Goal: Check status: Check status

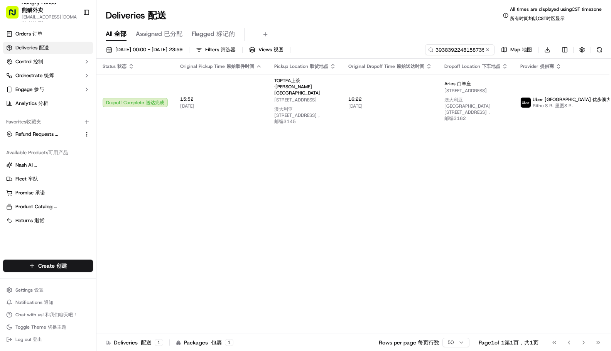
type input "3938392248158735121915"
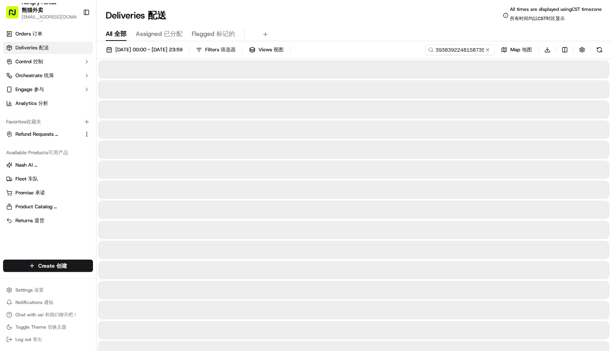
click at [389, 20] on div "Deliveries Deliveries 配送 All times are displayed using CST timezone All times a…" at bounding box center [354, 15] width 515 height 19
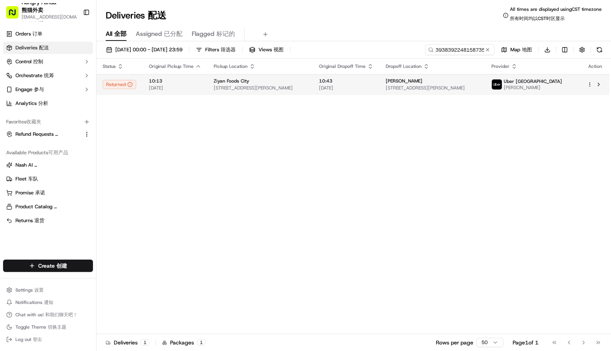
click at [355, 85] on span "[DATE]" at bounding box center [346, 88] width 54 height 6
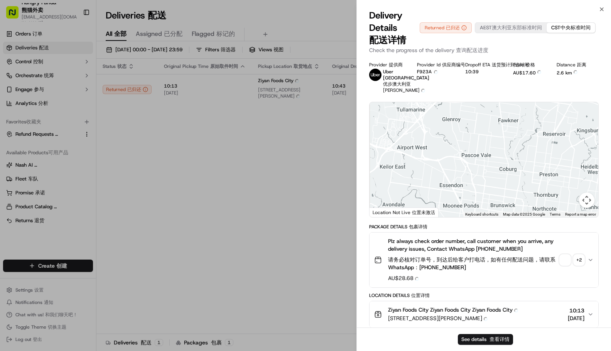
drag, startPoint x: 517, startPoint y: 183, endPoint x: 491, endPoint y: 117, distance: 71.4
click at [491, 117] on div at bounding box center [484, 159] width 229 height 115
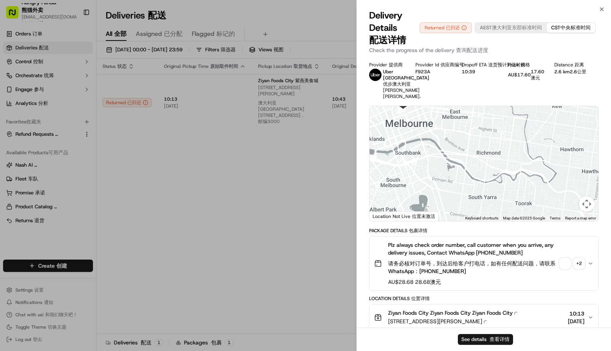
drag, startPoint x: 469, startPoint y: 157, endPoint x: 510, endPoint y: 239, distance: 91.3
click at [510, 239] on div "Provider Provider 提供商 Uber [GEOGRAPHIC_DATA] Uber [GEOGRAPHIC_DATA] 优步澳大利亚 [PER…" at bounding box center [484, 324] width 230 height 524
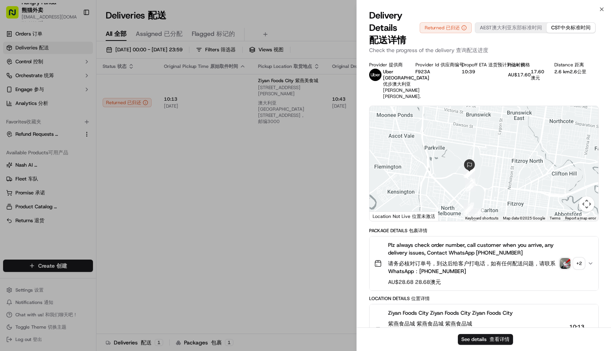
drag, startPoint x: 475, startPoint y: 178, endPoint x: 460, endPoint y: 152, distance: 30.1
click at [460, 145] on div at bounding box center [484, 163] width 229 height 115
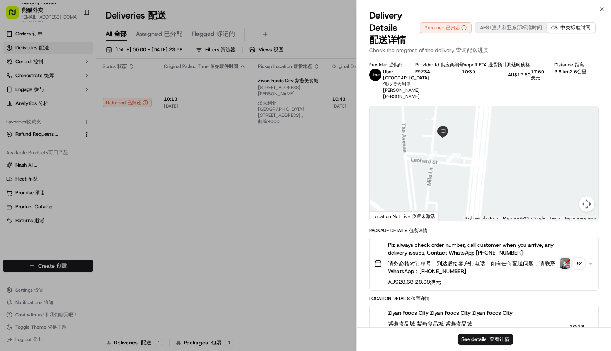
drag, startPoint x: 441, startPoint y: 165, endPoint x: 441, endPoint y: 175, distance: 9.7
click at [441, 175] on div at bounding box center [484, 163] width 229 height 115
click at [433, 163] on img "8" at bounding box center [433, 159] width 10 height 10
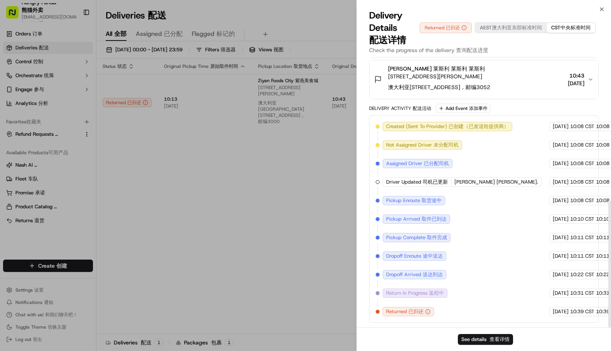
scroll to position [306, 0]
click at [532, 113] on div "Delivery Activity Delivery Activity 配送活动 Add Event Add Event 添加事件 Created (Sent…" at bounding box center [484, 213] width 230 height 219
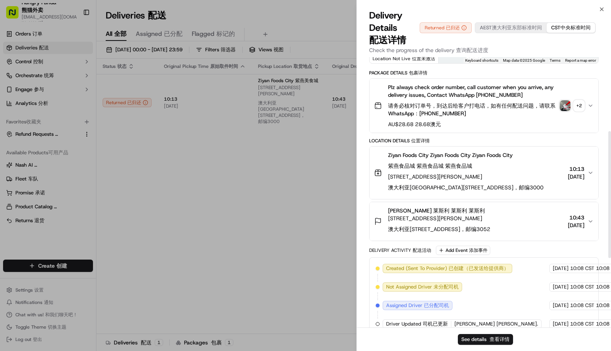
scroll to position [152, 0]
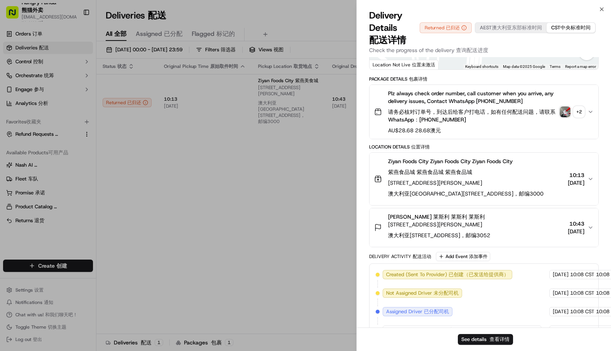
click at [570, 116] on img "button" at bounding box center [565, 112] width 11 height 11
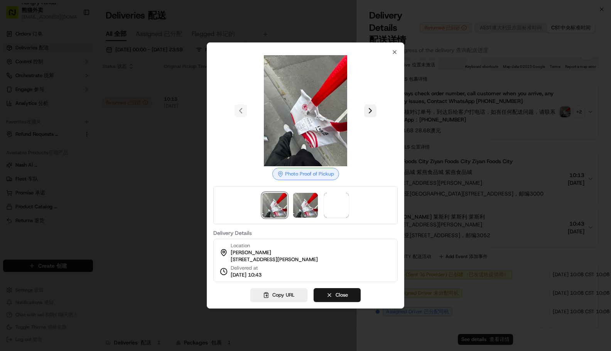
click at [373, 108] on button at bounding box center [370, 111] width 12 height 12
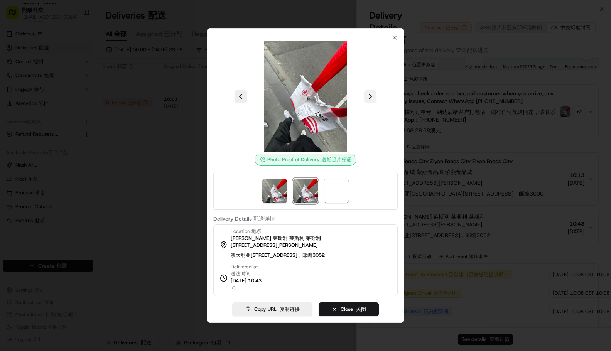
click at [372, 108] on div at bounding box center [305, 96] width 185 height 111
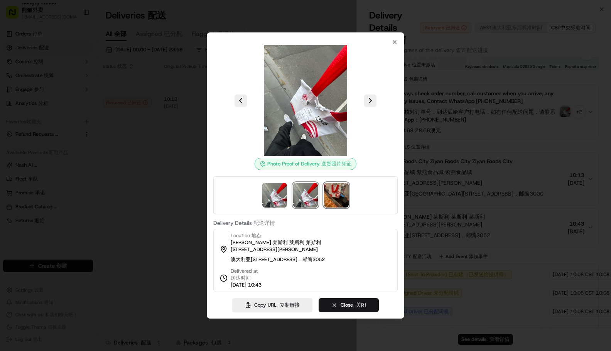
click at [339, 188] on img at bounding box center [336, 195] width 25 height 25
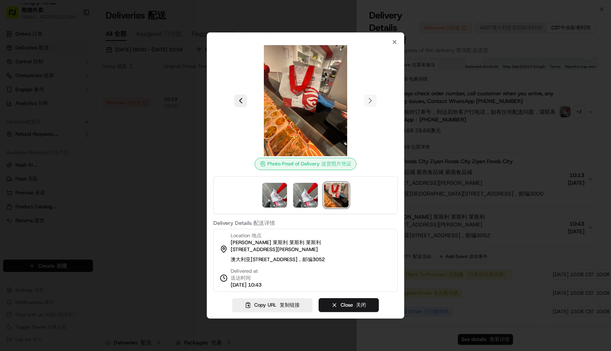
click at [511, 147] on div at bounding box center [305, 175] width 611 height 351
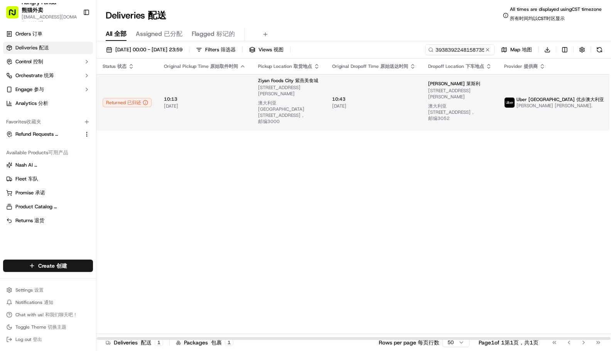
click at [363, 96] on span "10:43 10:43" at bounding box center [374, 99] width 84 height 6
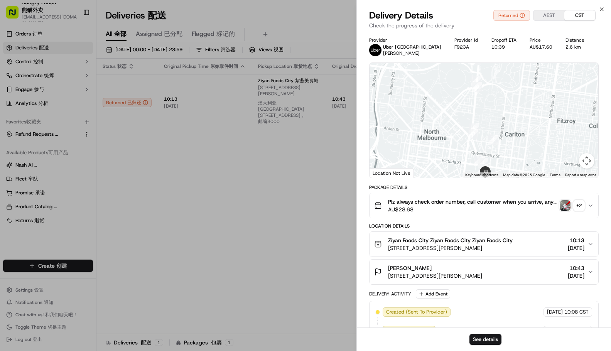
drag, startPoint x: 503, startPoint y: 86, endPoint x: 499, endPoint y: 139, distance: 53.8
click at [499, 139] on div at bounding box center [484, 120] width 229 height 115
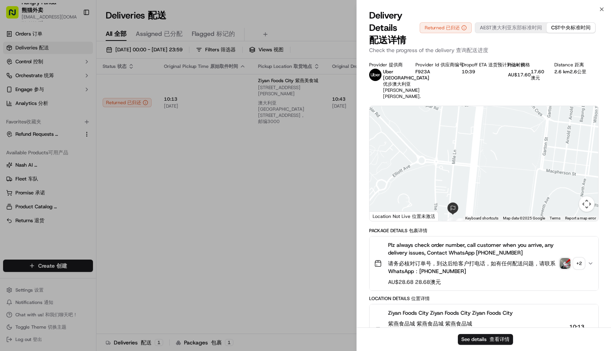
click at [476, 138] on div at bounding box center [484, 163] width 229 height 115
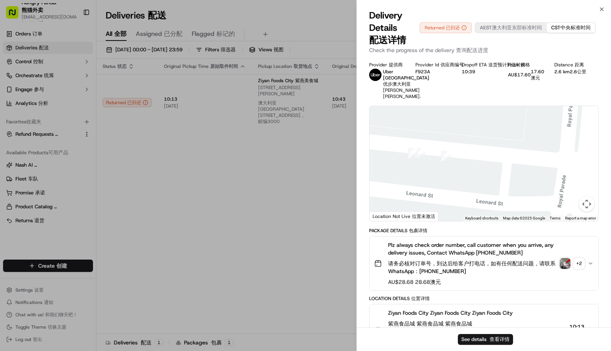
drag, startPoint x: 483, startPoint y: 188, endPoint x: 494, endPoint y: 186, distance: 11.3
click at [494, 186] on div at bounding box center [484, 163] width 229 height 115
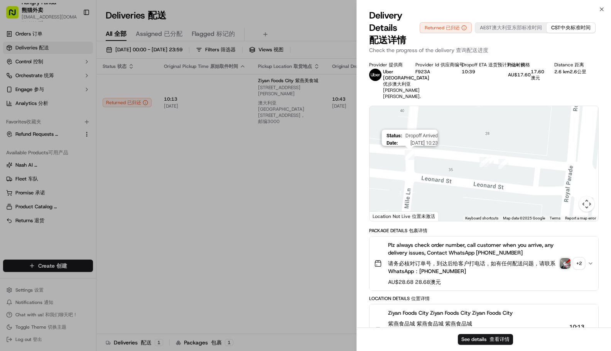
click at [412, 160] on img "8" at bounding box center [410, 155] width 10 height 10
click at [484, 167] on img "11" at bounding box center [485, 162] width 10 height 10
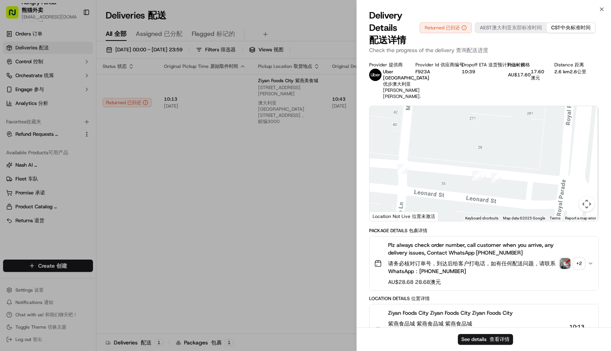
drag, startPoint x: 481, startPoint y: 172, endPoint x: 471, endPoint y: 191, distance: 22.5
click at [472, 181] on img "11" at bounding box center [477, 176] width 10 height 10
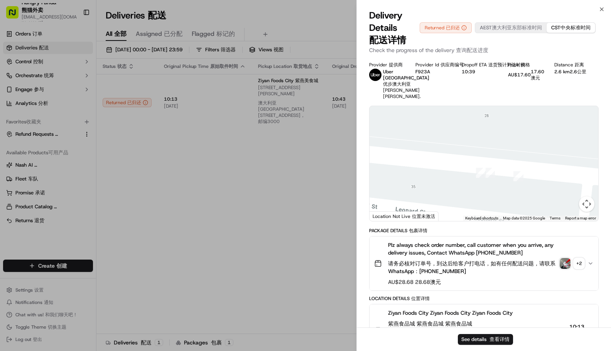
drag, startPoint x: 474, startPoint y: 190, endPoint x: 500, endPoint y: 193, distance: 26.0
click at [500, 193] on div at bounding box center [484, 163] width 229 height 115
click at [480, 178] on img "11" at bounding box center [481, 173] width 10 height 10
